Goal: Task Accomplishment & Management: Use online tool/utility

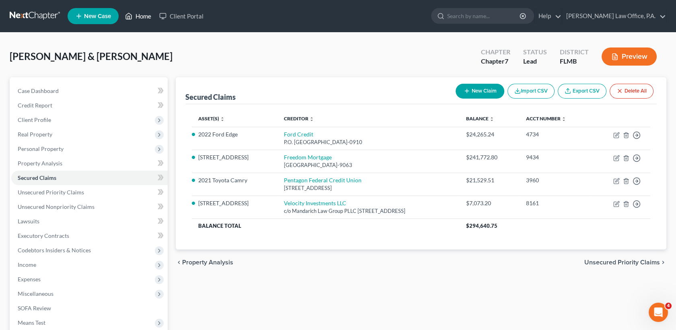
click at [141, 17] on link "Home" at bounding box center [138, 16] width 34 height 14
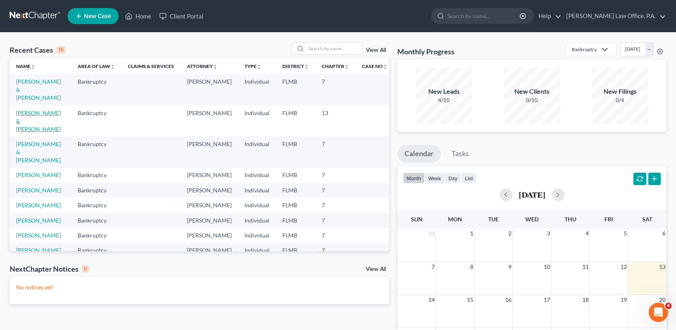
click at [34, 115] on link "[PERSON_NAME] & [PERSON_NAME]" at bounding box center [38, 120] width 45 height 23
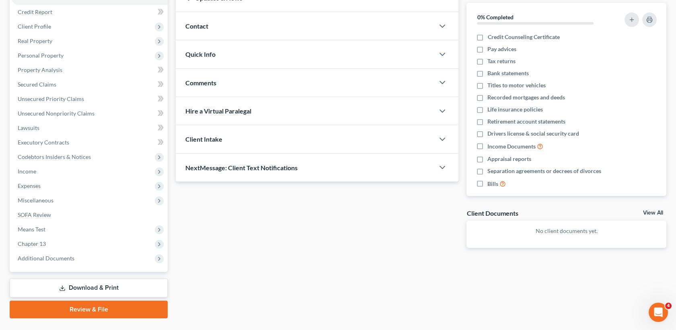
scroll to position [111, 0]
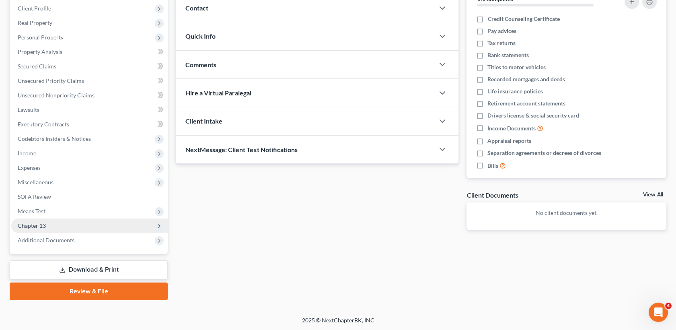
click at [70, 227] on span "Chapter 13" at bounding box center [89, 225] width 156 height 14
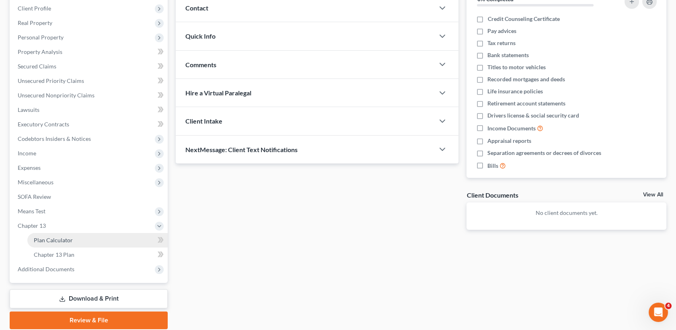
click at [74, 239] on link "Plan Calculator" at bounding box center [97, 240] width 140 height 14
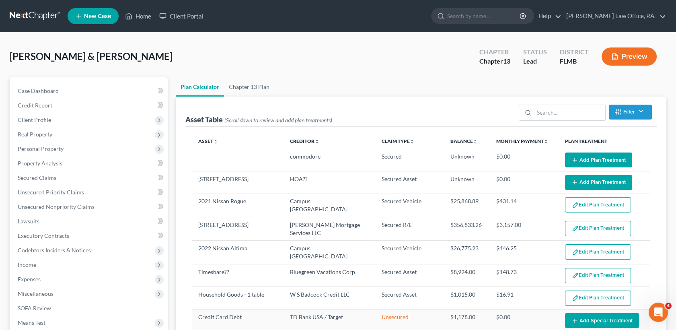
select select "59"
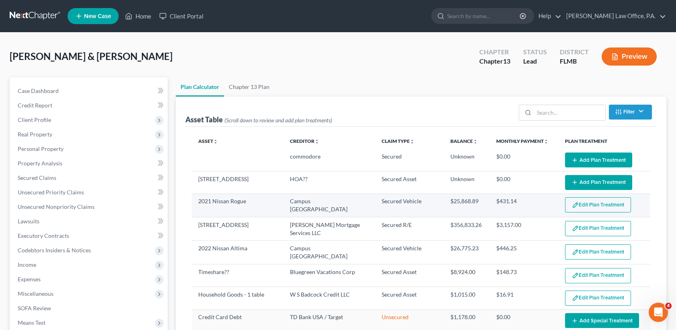
click at [605, 200] on button "Edit Plan Treatment" at bounding box center [598, 204] width 66 height 15
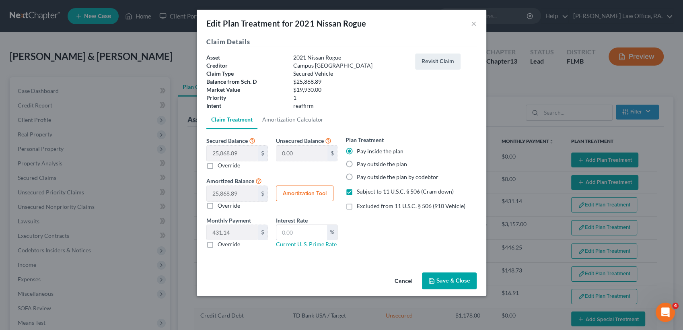
click at [372, 162] on label "Pay outside the plan" at bounding box center [382, 164] width 50 height 8
click at [365, 162] on input "Pay outside the plan" at bounding box center [362, 162] width 5 height 5
radio input "true"
click at [453, 276] on button "Save & Close" at bounding box center [449, 280] width 55 height 17
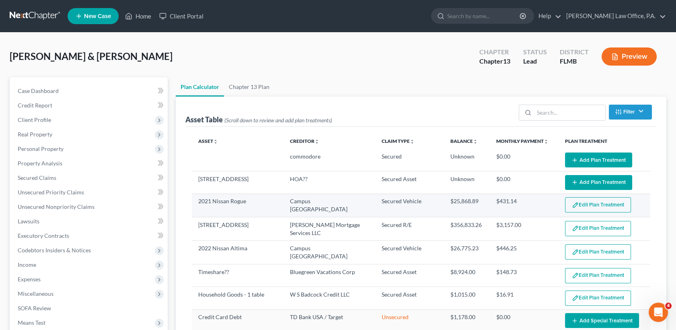
select select "59"
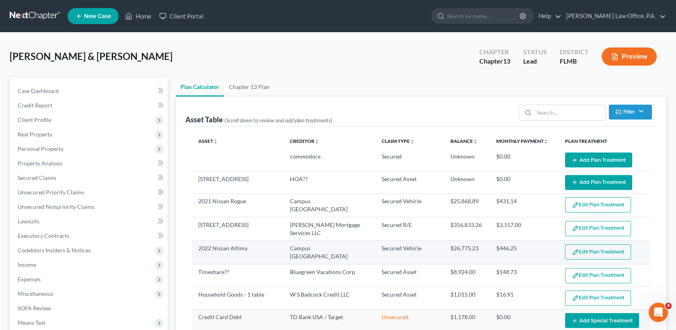
click at [589, 249] on button "Edit Plan Treatment" at bounding box center [598, 251] width 66 height 15
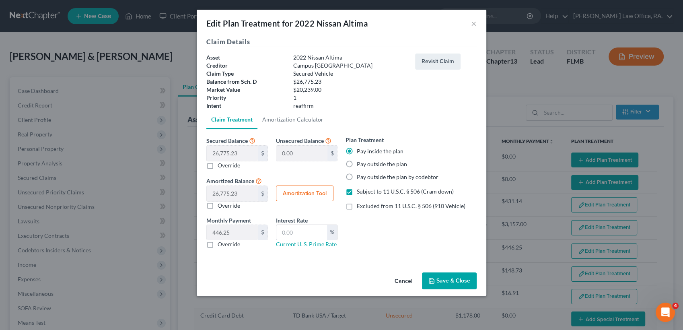
click at [376, 166] on label "Pay outside the plan" at bounding box center [382, 164] width 50 height 8
click at [365, 165] on input "Pay outside the plan" at bounding box center [362, 162] width 5 height 5
radio input "true"
click at [342, 192] on div "Plan Treatment Pay inside the plan Pay outside the plan Pay outside the plan by…" at bounding box center [410, 195] width 139 height 119
click at [357, 192] on label "Subject to 11 U.S.C. § 506 (Cram down)" at bounding box center [405, 191] width 97 height 8
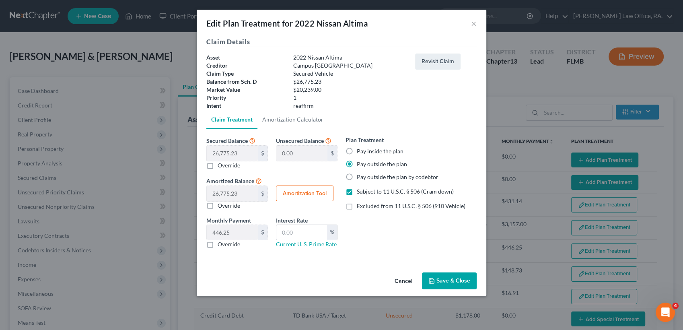
click at [360, 192] on input "Subject to 11 U.S.C. § 506 (Cram down)" at bounding box center [362, 189] width 5 height 5
checkbox input "false"
click at [441, 283] on button "Save & Close" at bounding box center [449, 280] width 55 height 17
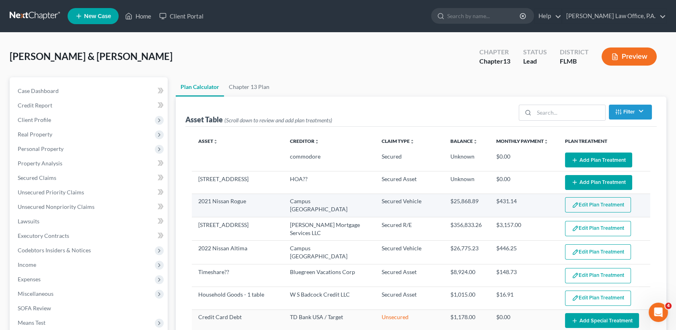
select select "59"
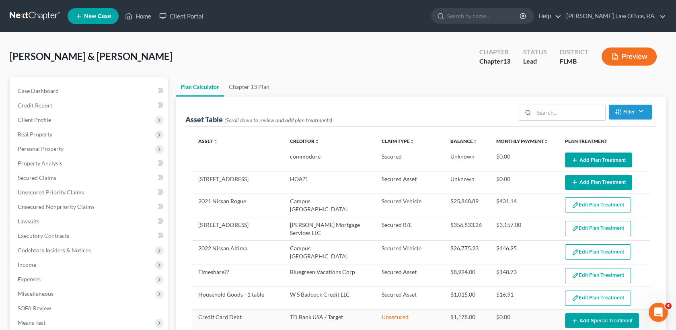
click at [598, 203] on button "Edit Plan Treatment" at bounding box center [598, 204] width 66 height 15
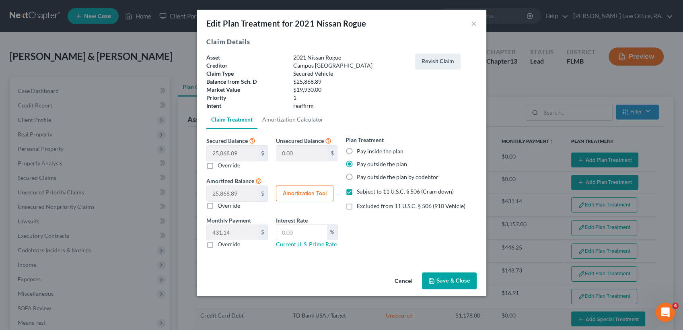
click at [357, 193] on label "Subject to 11 U.S.C. § 506 (Cram down)" at bounding box center [405, 191] width 97 height 8
click at [360, 193] on input "Subject to 11 U.S.C. § 506 (Cram down)" at bounding box center [362, 189] width 5 height 5
checkbox input "false"
click at [444, 282] on button "Save & Close" at bounding box center [449, 280] width 55 height 17
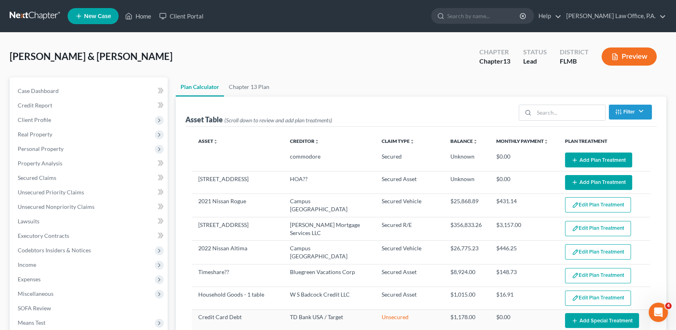
select select "59"
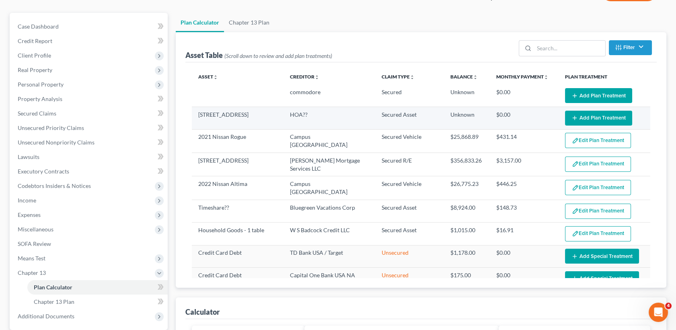
click at [573, 115] on button "Add Plan Treatment" at bounding box center [598, 118] width 67 height 15
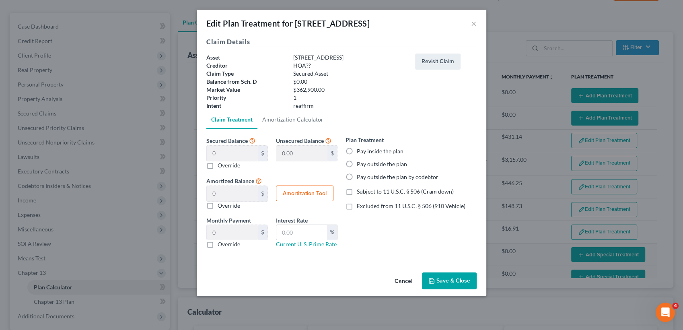
click at [389, 165] on label "Pay outside the plan" at bounding box center [382, 164] width 50 height 8
click at [365, 165] on input "Pay outside the plan" at bounding box center [362, 162] width 5 height 5
radio input "true"
click at [440, 278] on button "Save & Close" at bounding box center [449, 280] width 55 height 17
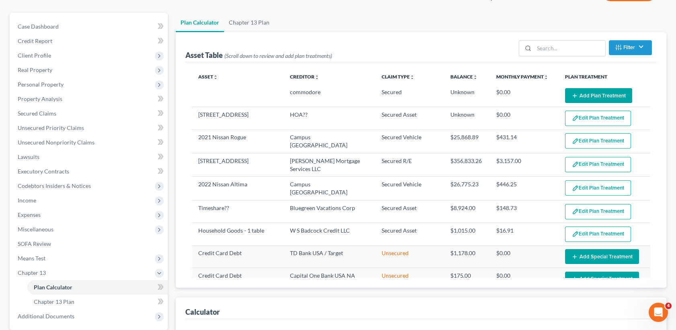
select select "59"
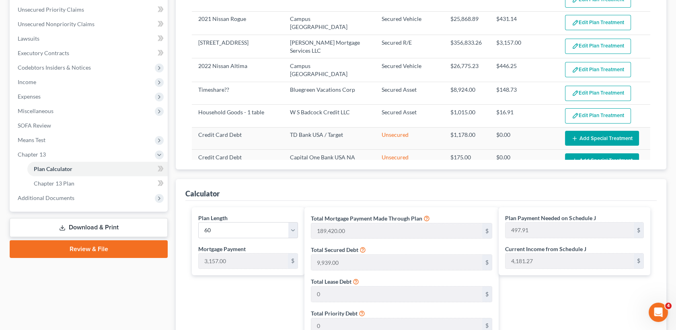
scroll to position [183, 0]
